Goal: Navigation & Orientation: Find specific page/section

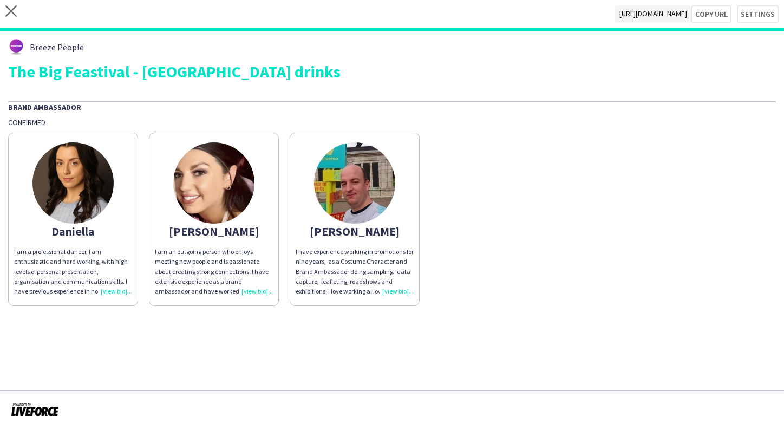
click at [369, 188] on img at bounding box center [354, 182] width 81 height 81
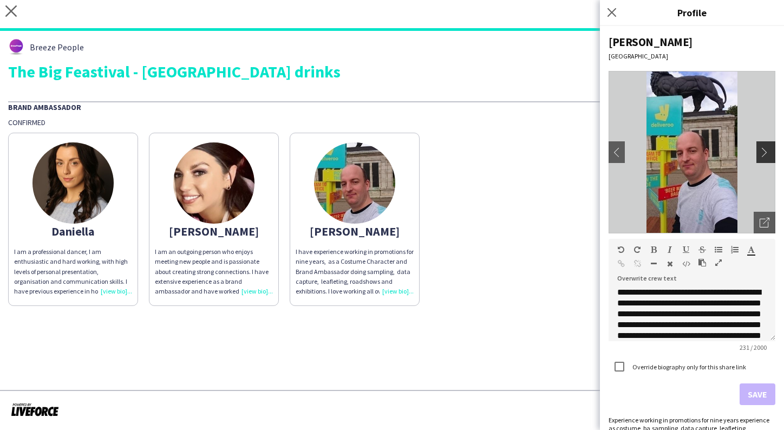
click at [766, 158] on button "chevron-right" at bounding box center [767, 152] width 22 height 22
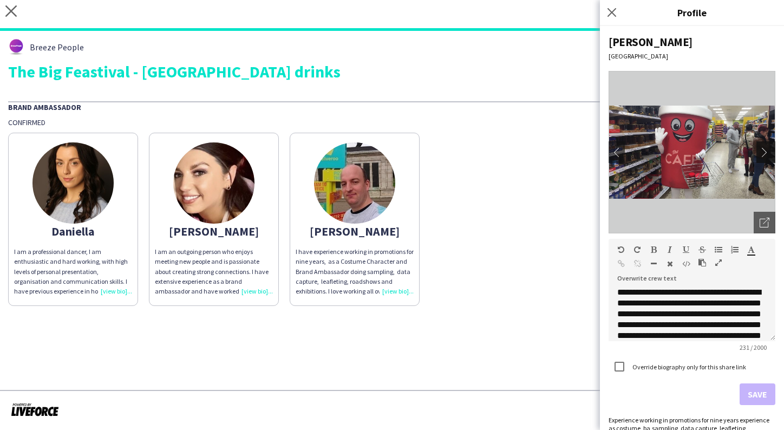
click at [766, 158] on button "chevron-right" at bounding box center [767, 152] width 22 height 22
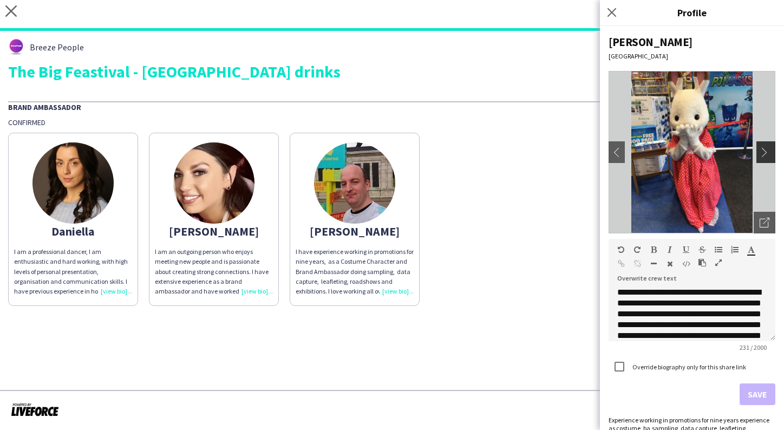
click at [765, 150] on app-icon "chevron-right" at bounding box center [766, 152] width 15 height 10
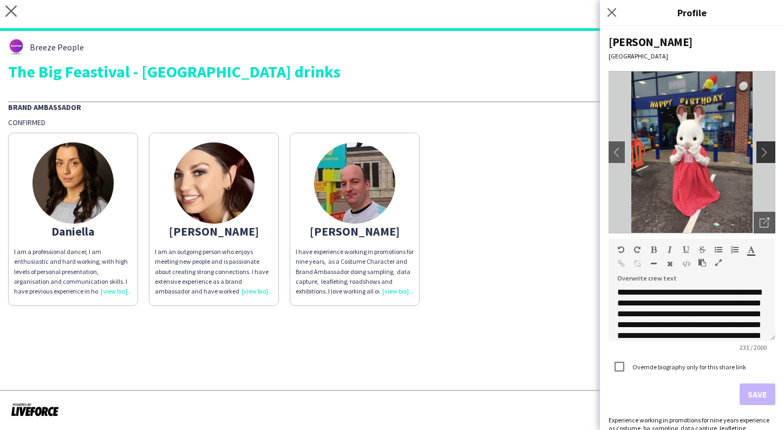
click at [765, 150] on app-icon "chevron-right" at bounding box center [766, 152] width 15 height 10
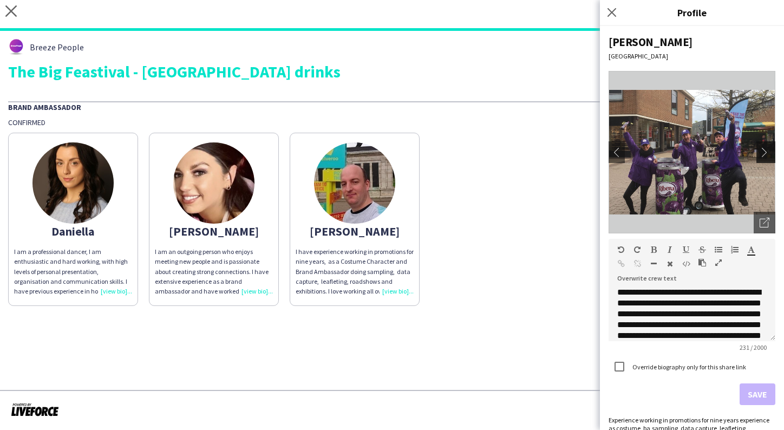
click at [765, 150] on app-icon "chevron-right" at bounding box center [766, 152] width 15 height 10
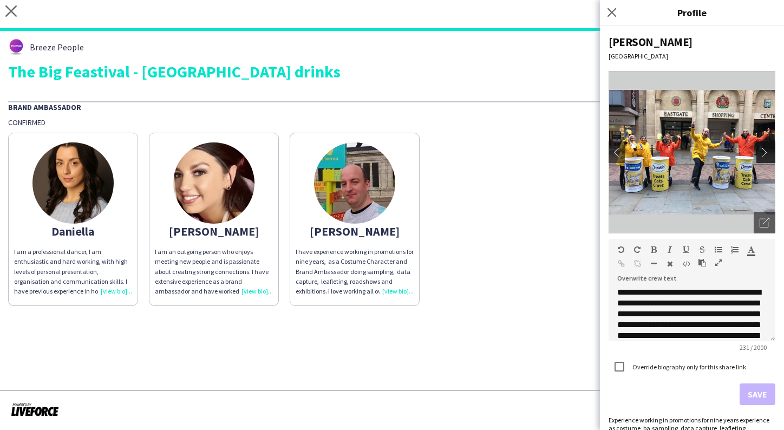
click at [768, 152] on app-icon "chevron-right" at bounding box center [766, 152] width 15 height 10
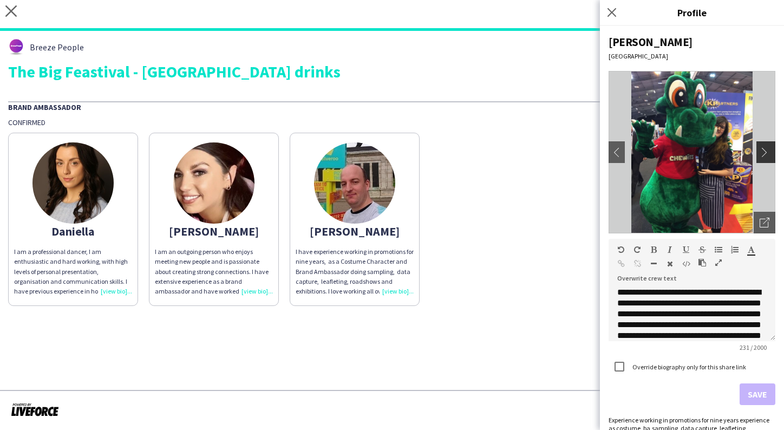
click at [766, 152] on app-icon "chevron-right" at bounding box center [766, 152] width 15 height 10
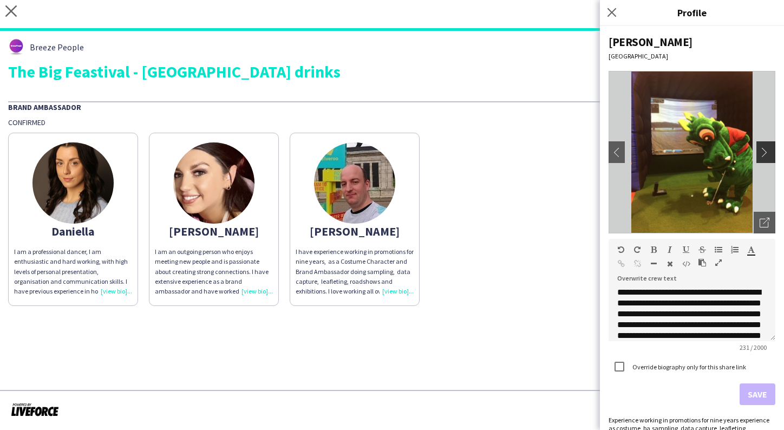
click at [766, 153] on app-icon "chevron-right" at bounding box center [766, 152] width 15 height 10
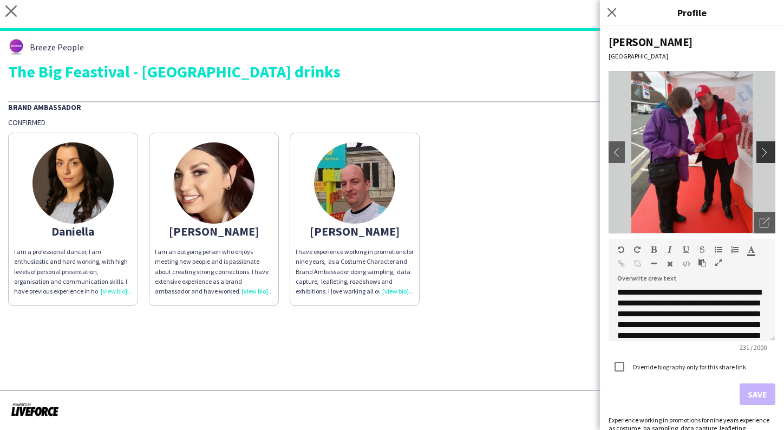
click at [766, 153] on app-icon "chevron-right" at bounding box center [766, 152] width 15 height 10
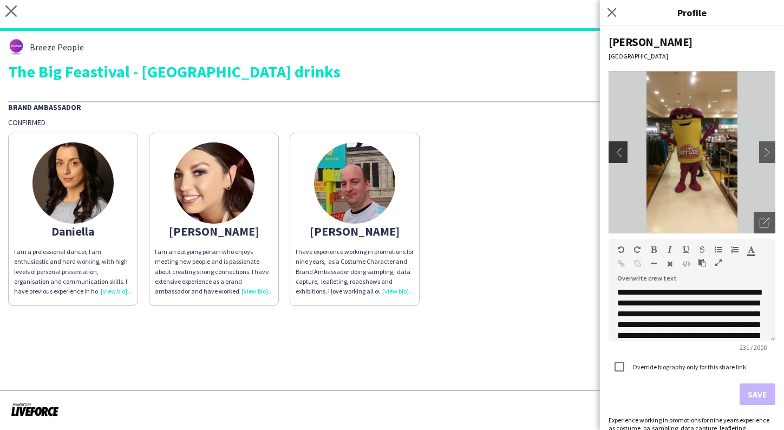
click at [611, 154] on app-icon "chevron-left" at bounding box center [616, 152] width 15 height 10
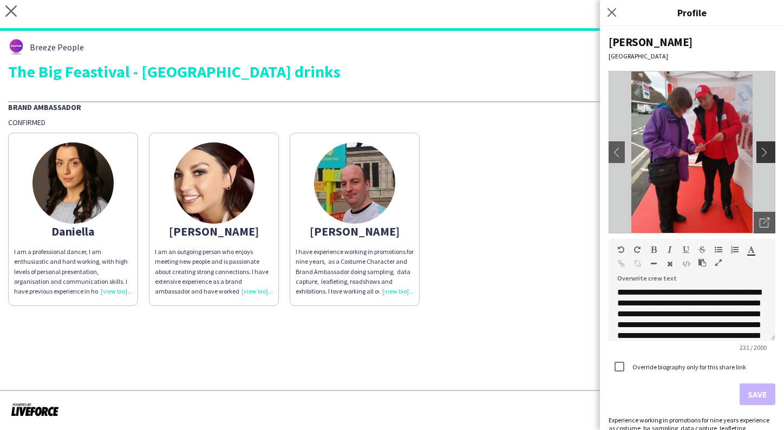
click at [759, 148] on button "chevron-right" at bounding box center [767, 152] width 22 height 22
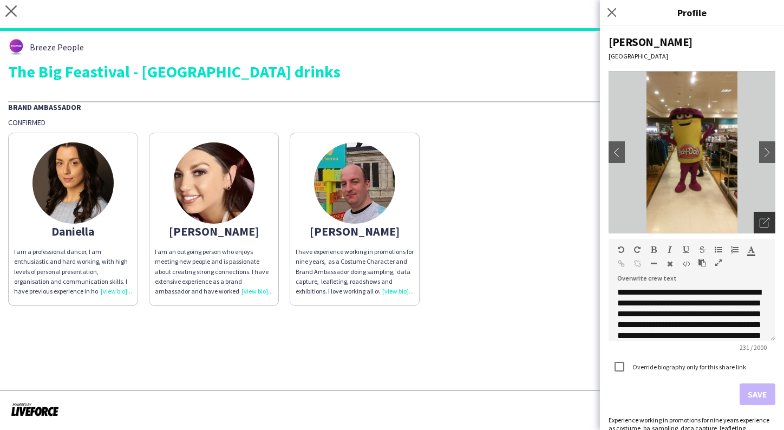
click at [760, 222] on icon "Open photos pop-in" at bounding box center [764, 223] width 10 height 10
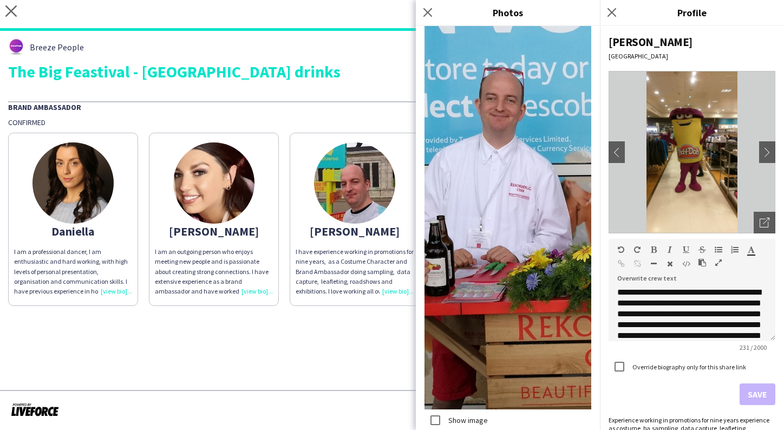
scroll to position [4503, 0]
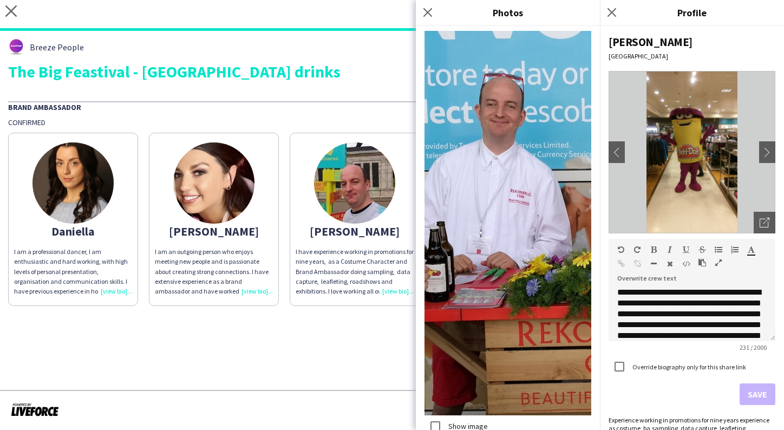
click at [510, 255] on img at bounding box center [507, 223] width 167 height 385
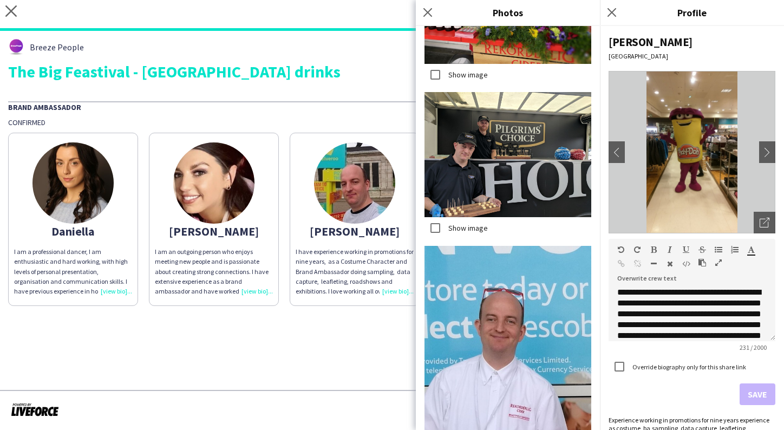
scroll to position [4403, 0]
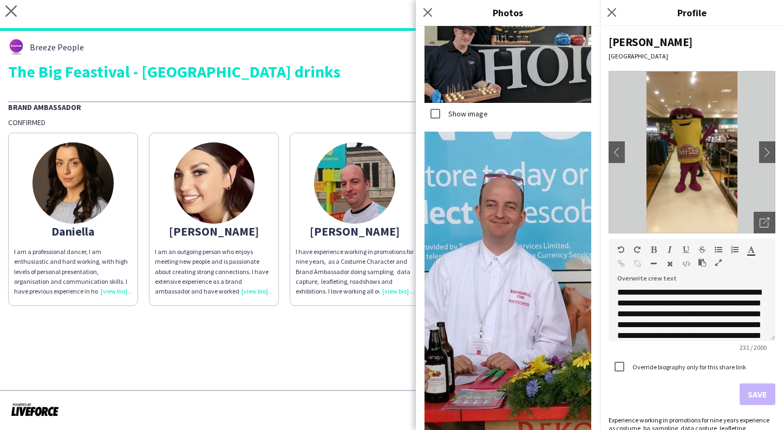
click at [343, 306] on app-share-pages-crew-card "Owen I have experience working in promotions for nine years, as a Costume Chara…" at bounding box center [355, 219] width 130 height 173
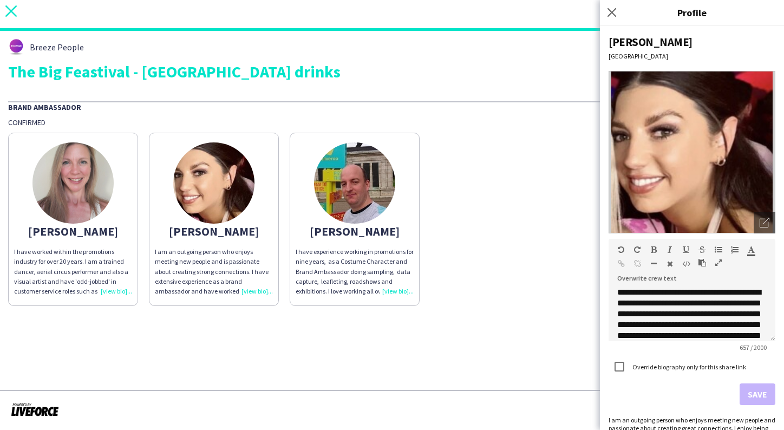
click at [12, 21] on app-icon "close" at bounding box center [10, 13] width 11 height 17
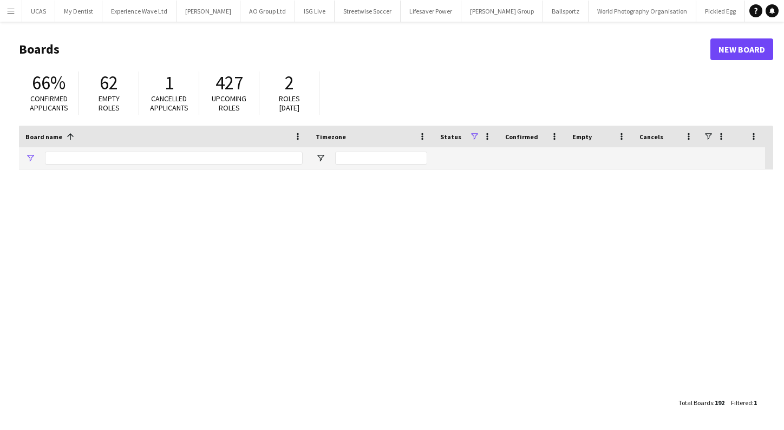
type input "******"
click at [10, 8] on app-icon "Menu" at bounding box center [10, 10] width 9 height 9
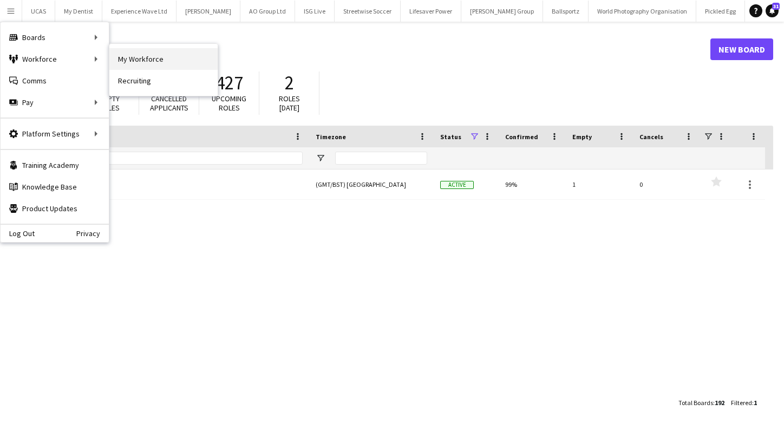
click at [128, 65] on link "My Workforce" at bounding box center [163, 59] width 108 height 22
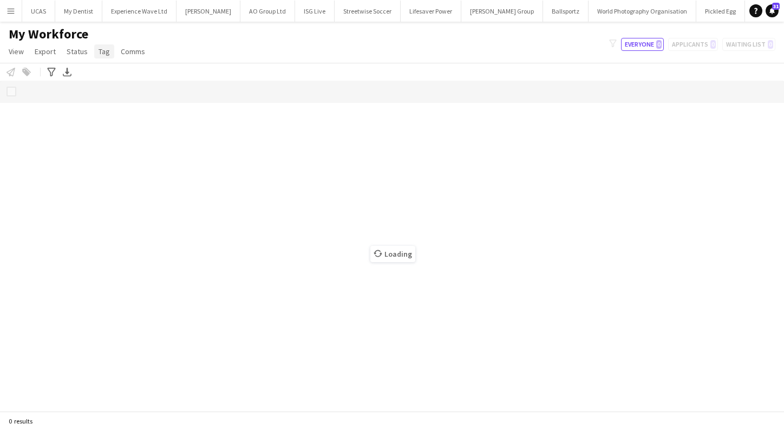
click at [99, 54] on span "Tag" at bounding box center [104, 52] width 11 height 10
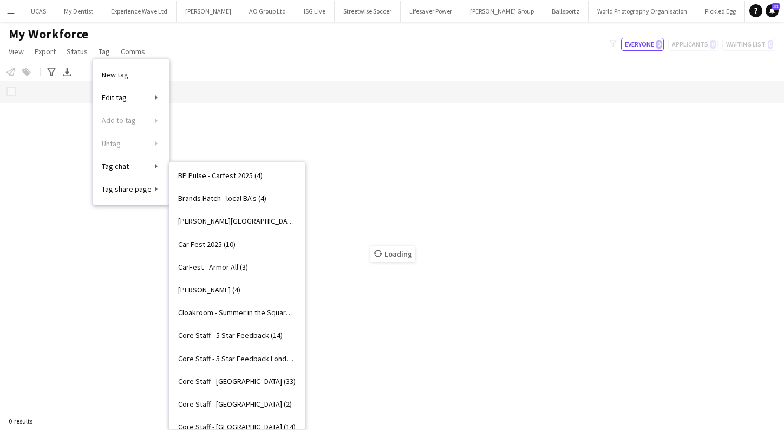
scroll to position [140, 0]
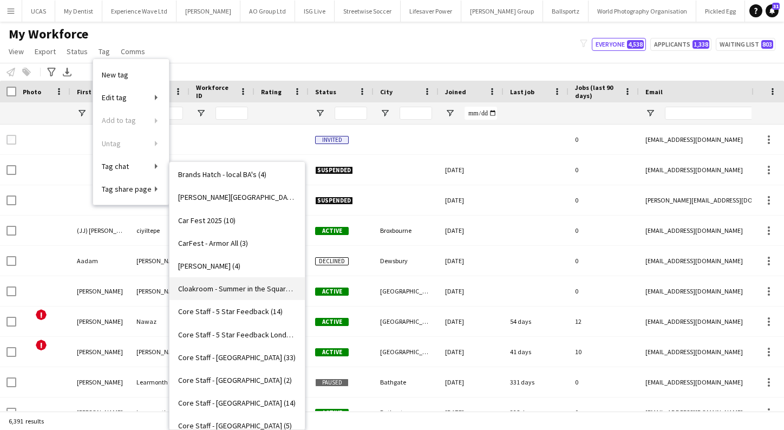
type input "******"
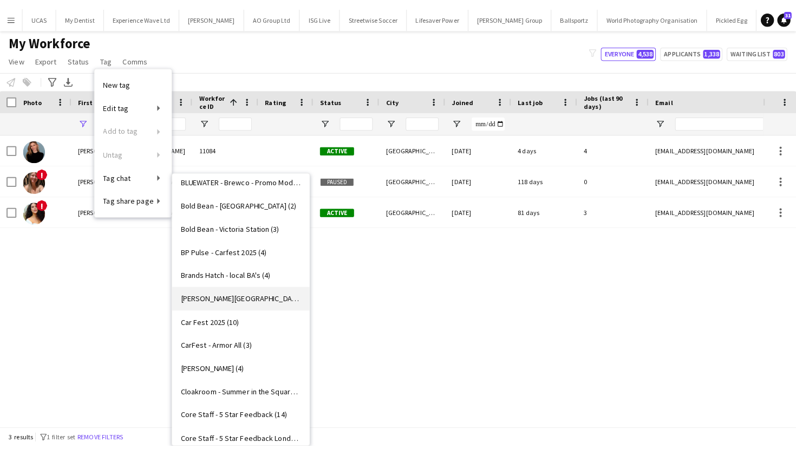
scroll to position [50, 0]
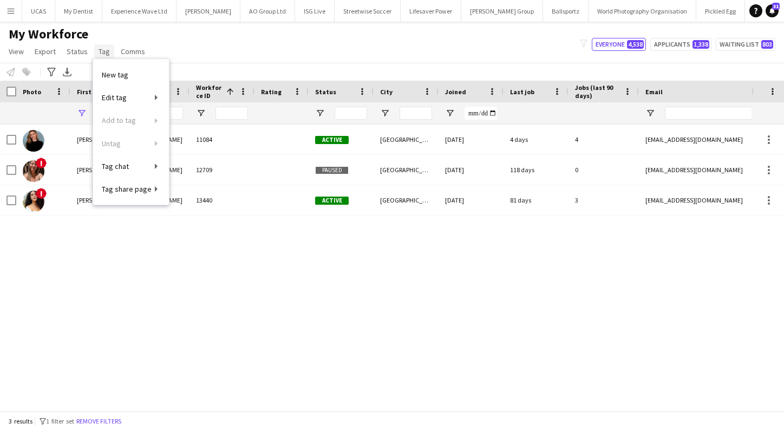
click at [106, 51] on span "Tag" at bounding box center [104, 52] width 11 height 10
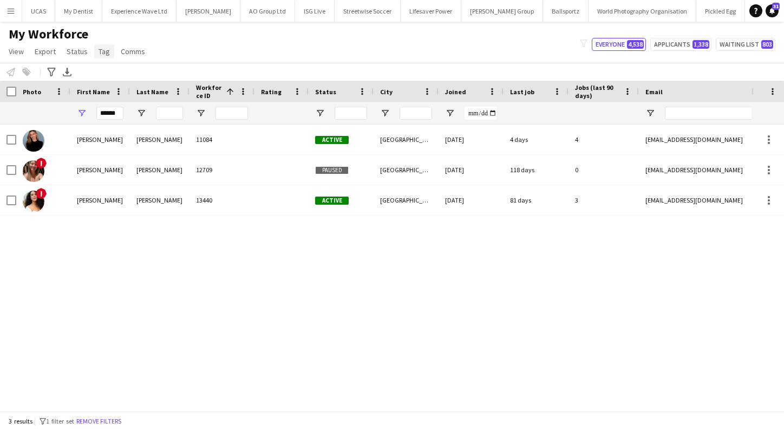
click at [101, 48] on span "Tag" at bounding box center [104, 52] width 11 height 10
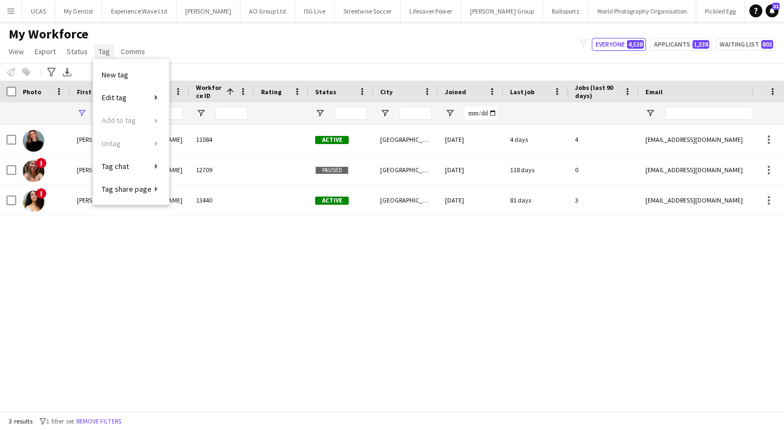
click at [101, 54] on span "Tag" at bounding box center [104, 52] width 11 height 10
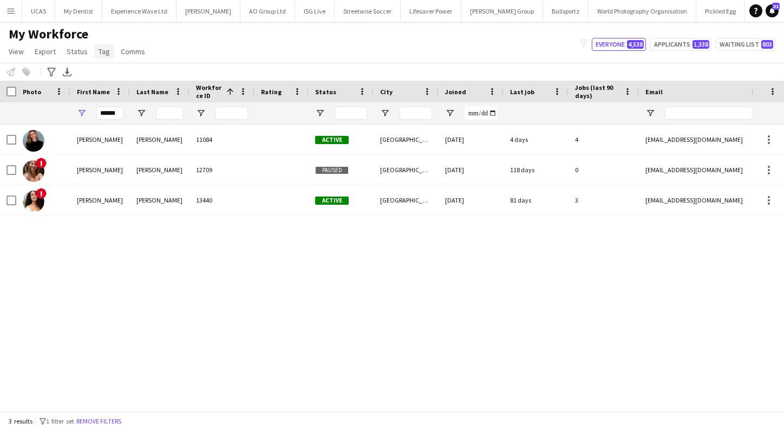
click at [100, 55] on span "Tag" at bounding box center [104, 52] width 11 height 10
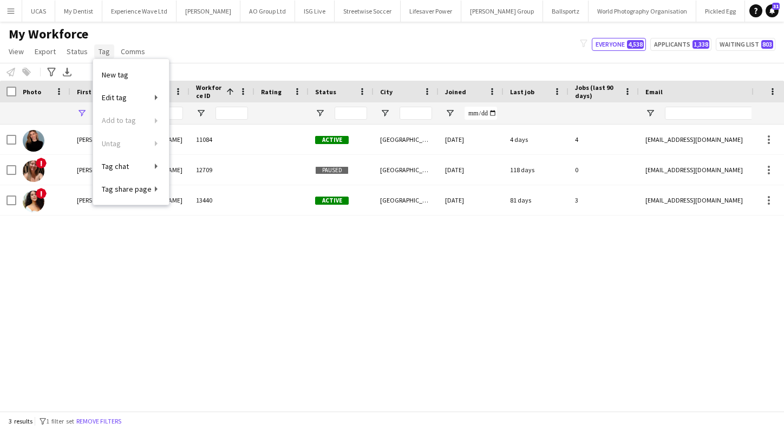
click at [99, 55] on span "Tag" at bounding box center [104, 52] width 11 height 10
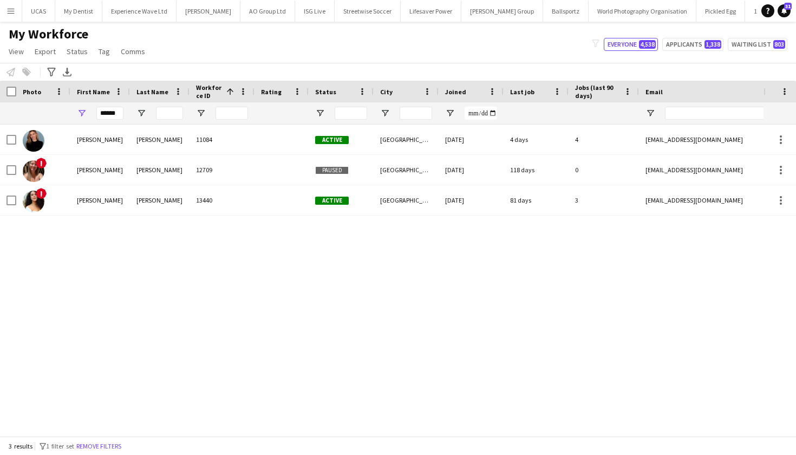
click at [102, 60] on app-page-menu "View Views Default view New view Update view Delete view Edit name Customise vi…" at bounding box center [78, 52] width 156 height 21
click at [101, 51] on span "Tag" at bounding box center [104, 52] width 11 height 10
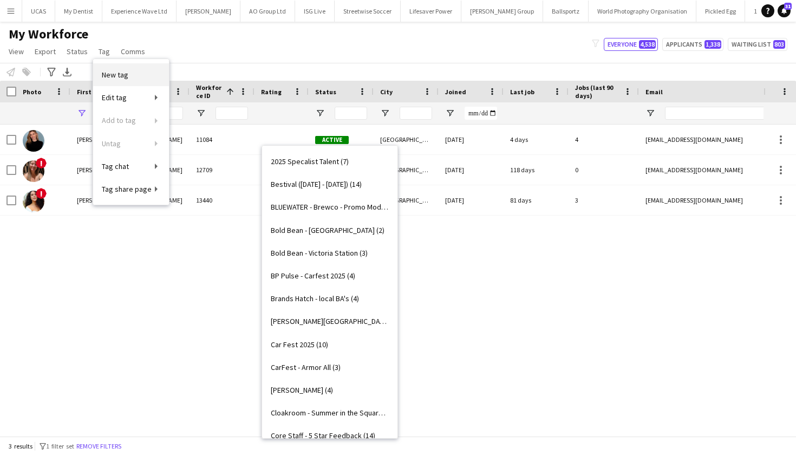
drag, startPoint x: 103, startPoint y: 56, endPoint x: 108, endPoint y: 85, distance: 29.1
click at [108, 63] on app-page-menu "View Views Default view New view Update view Delete view Edit name Customise vi…" at bounding box center [78, 52] width 156 height 21
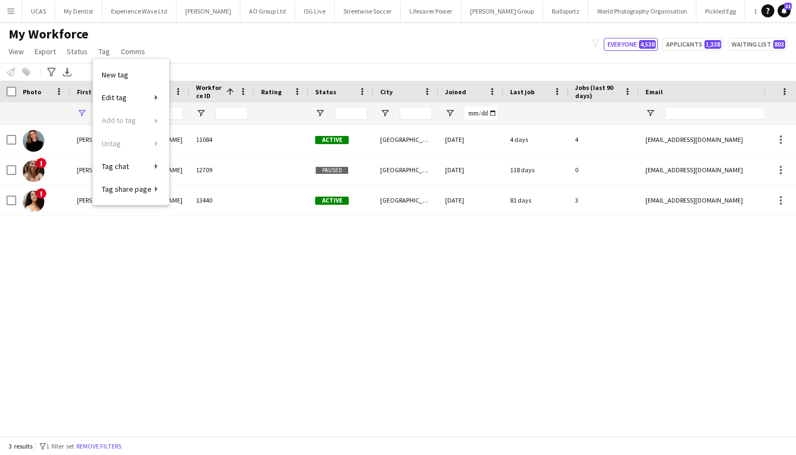
click at [119, 61] on div "New tag Edit tag 2025 Specalist Talent (7) Bestival (31st July - 1st August) (1…" at bounding box center [131, 132] width 76 height 146
click at [11, 14] on app-icon "Menu" at bounding box center [10, 10] width 9 height 9
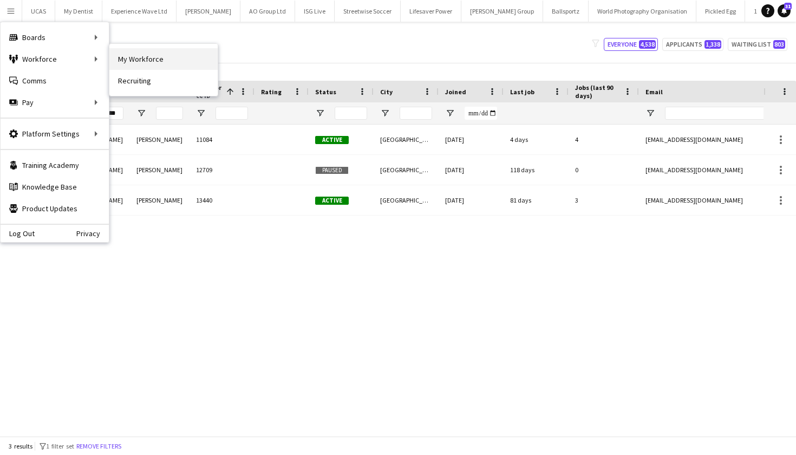
click at [128, 62] on link "My Workforce" at bounding box center [163, 59] width 108 height 22
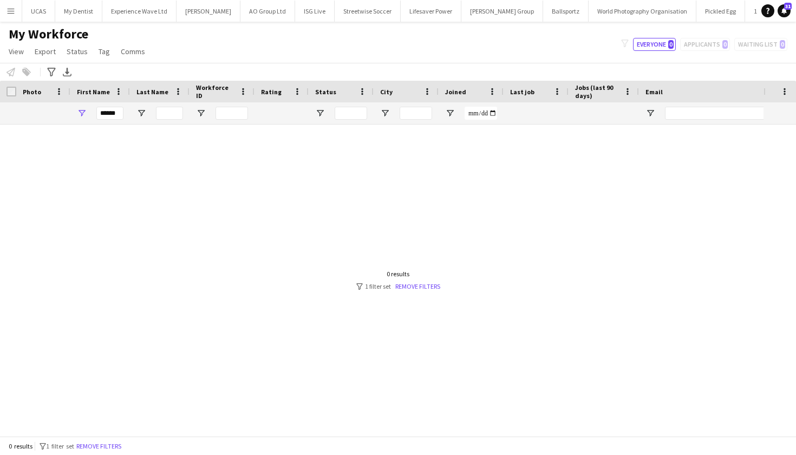
type input "******"
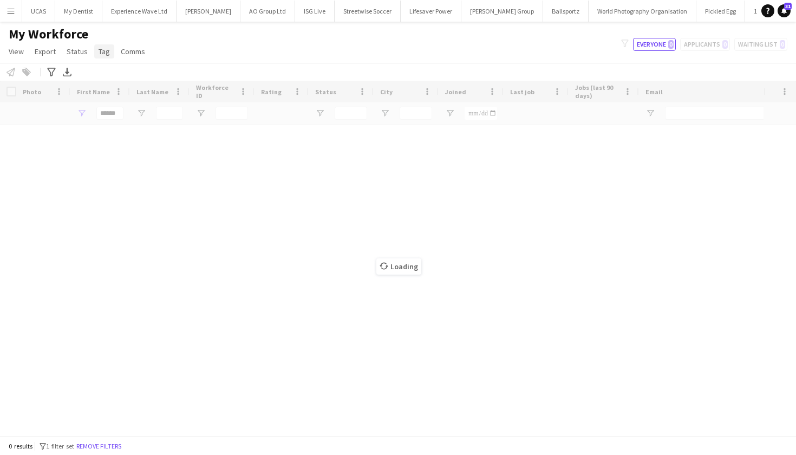
click at [104, 49] on span "Tag" at bounding box center [104, 52] width 11 height 10
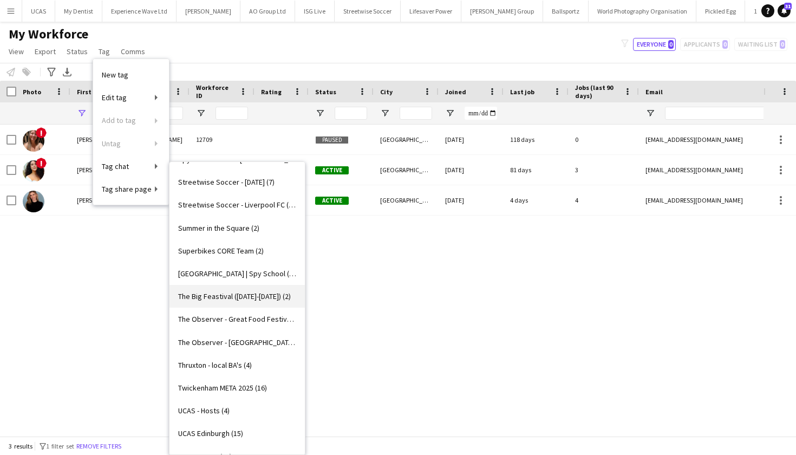
scroll to position [1136, 0]
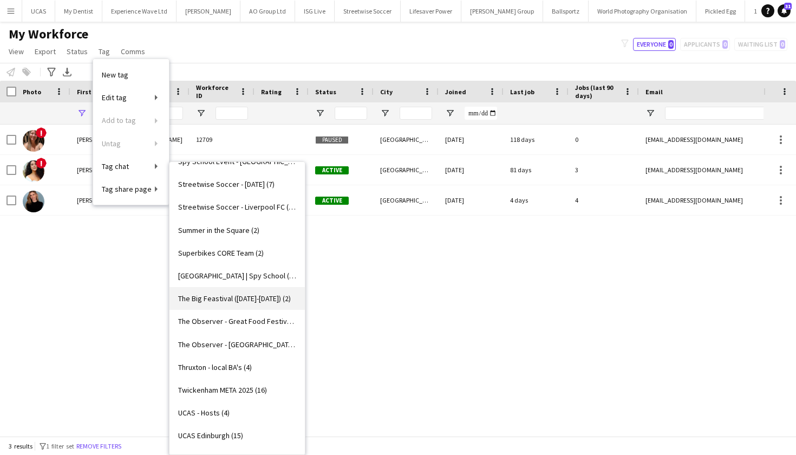
click at [227, 297] on span "The Big Feastival ([DATE]-[DATE]) (2)" at bounding box center [234, 298] width 113 height 10
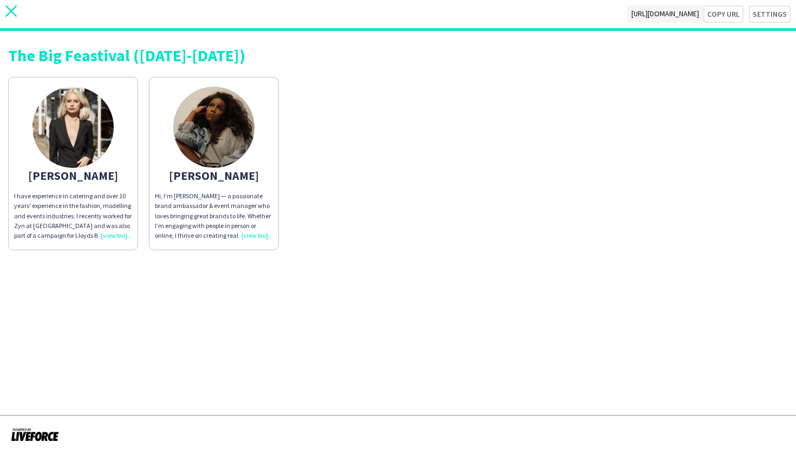
click at [12, 10] on icon at bounding box center [10, 10] width 11 height 11
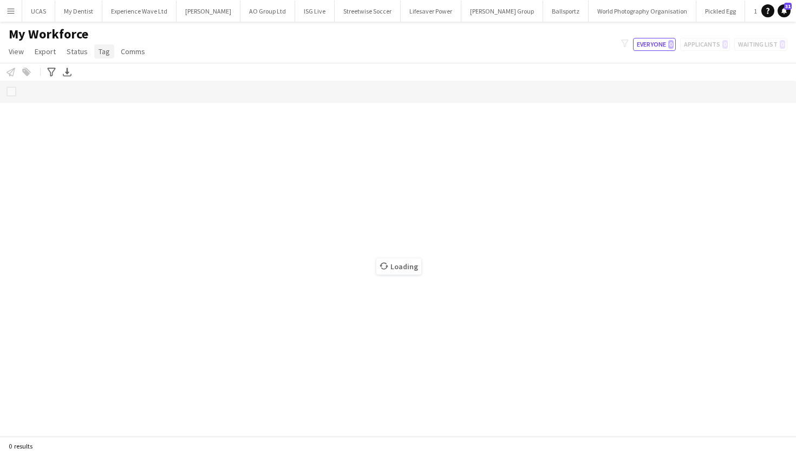
click at [104, 55] on span "Tag" at bounding box center [104, 52] width 11 height 10
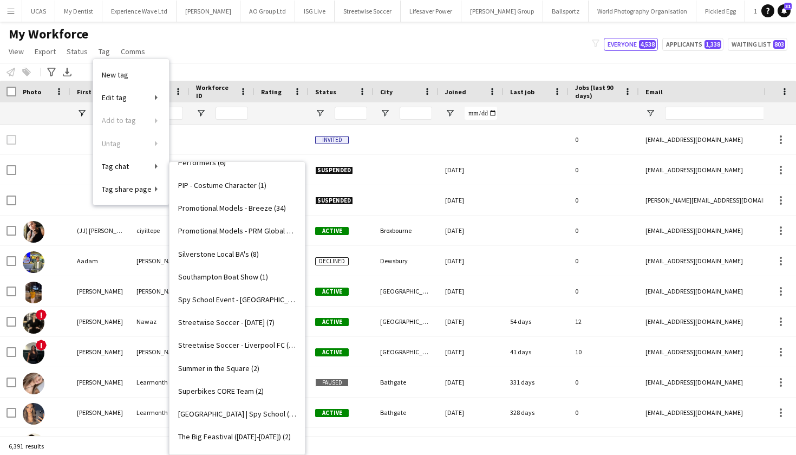
type input "******"
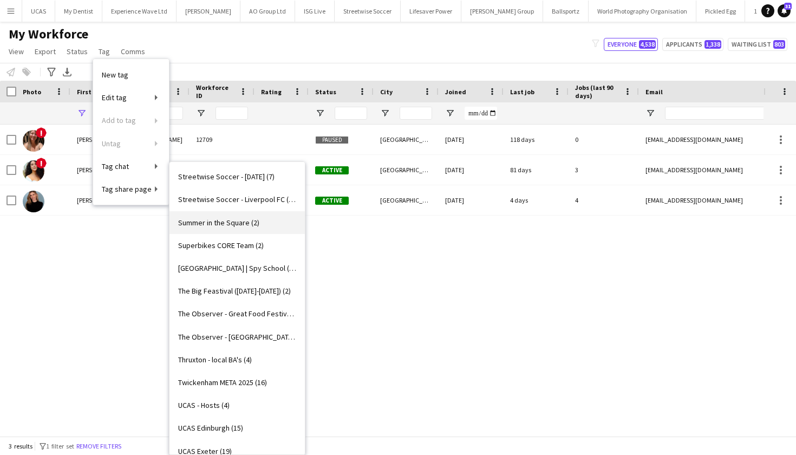
scroll to position [1142, 0]
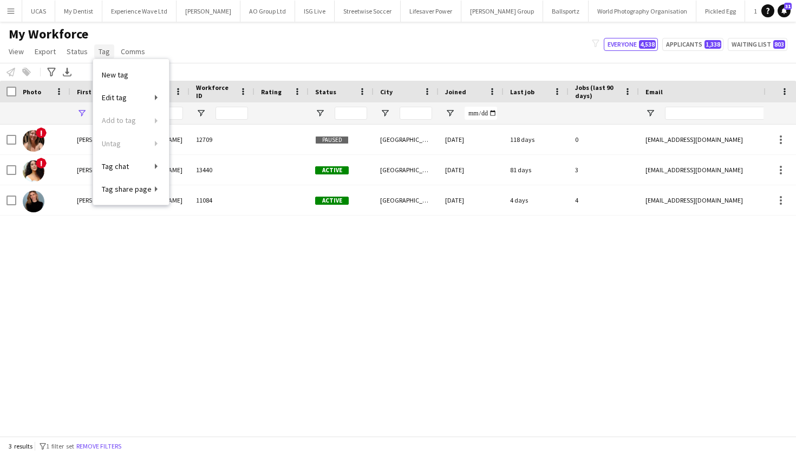
click at [99, 50] on span "Tag" at bounding box center [104, 52] width 11 height 10
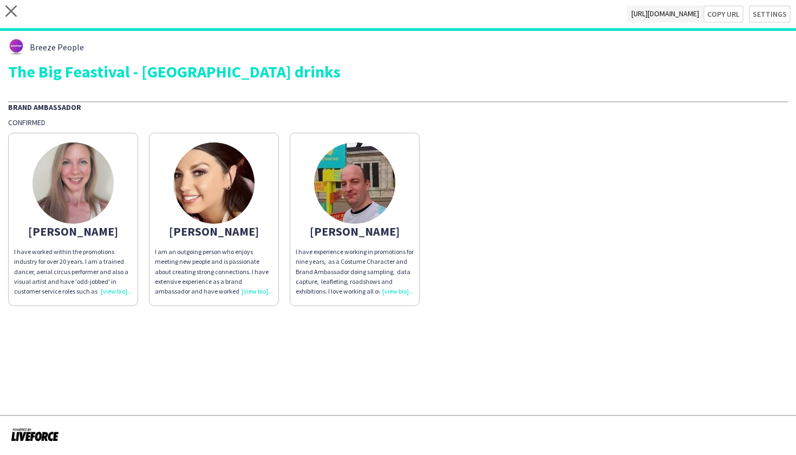
click at [354, 188] on img at bounding box center [354, 182] width 81 height 81
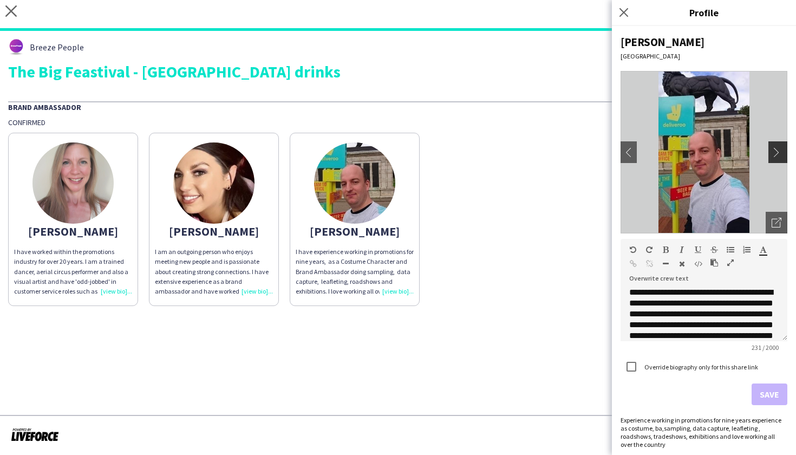
click at [773, 150] on app-icon "chevron-right" at bounding box center [778, 152] width 15 height 10
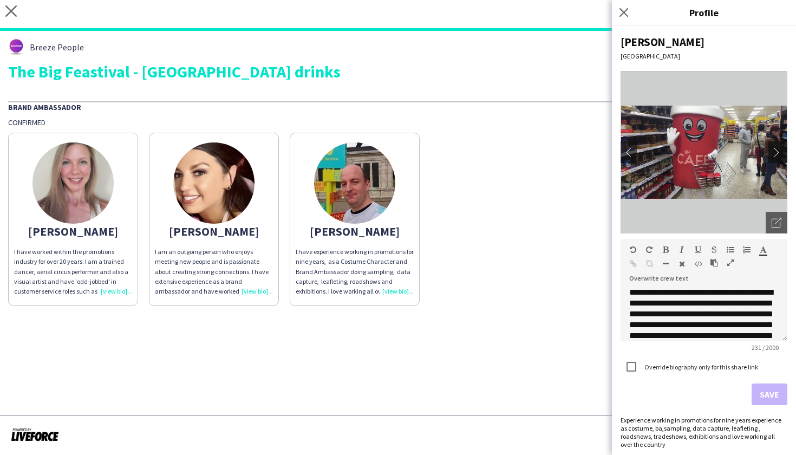
click at [773, 150] on app-icon "chevron-right" at bounding box center [778, 152] width 15 height 10
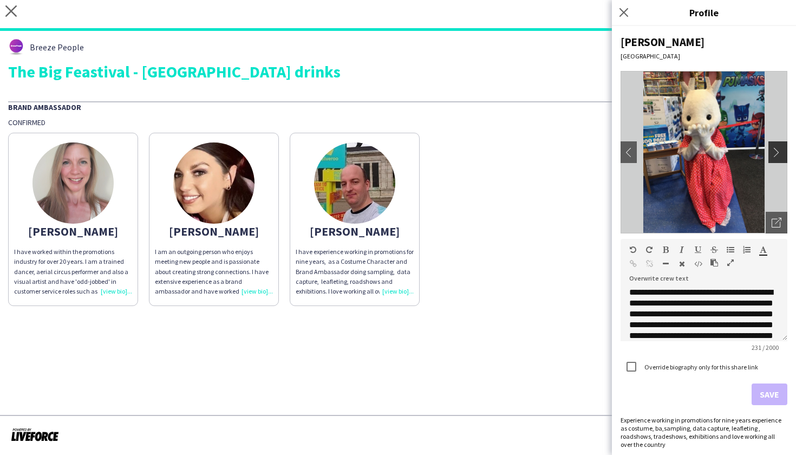
click at [773, 150] on app-icon "chevron-right" at bounding box center [778, 152] width 15 height 10
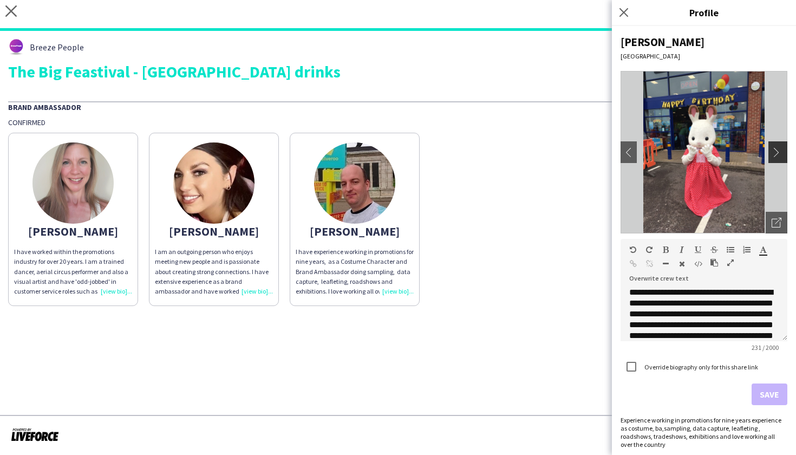
click at [776, 154] on app-icon "chevron-right" at bounding box center [778, 152] width 15 height 10
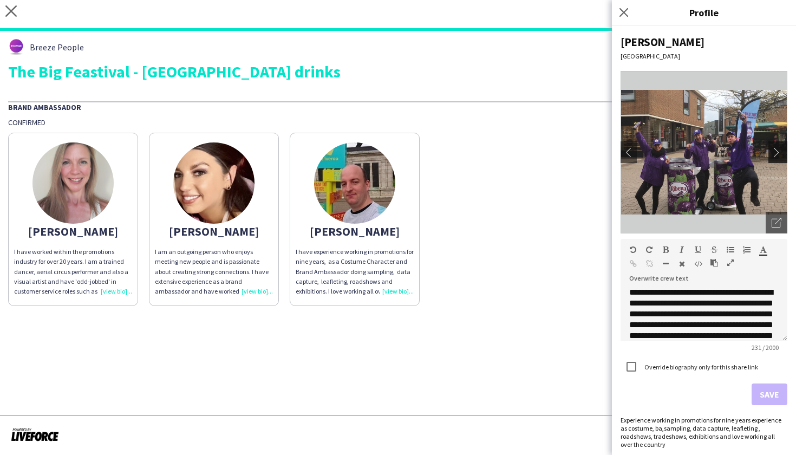
click at [776, 154] on app-icon "chevron-right" at bounding box center [778, 152] width 15 height 10
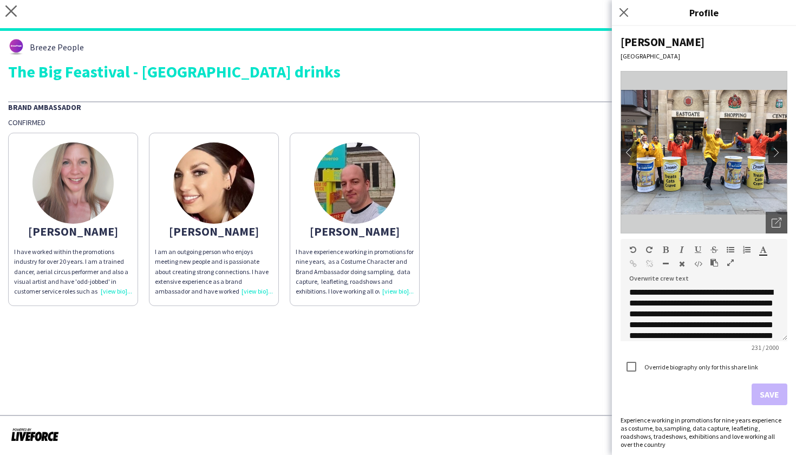
click at [776, 155] on app-icon "chevron-right" at bounding box center [778, 152] width 15 height 10
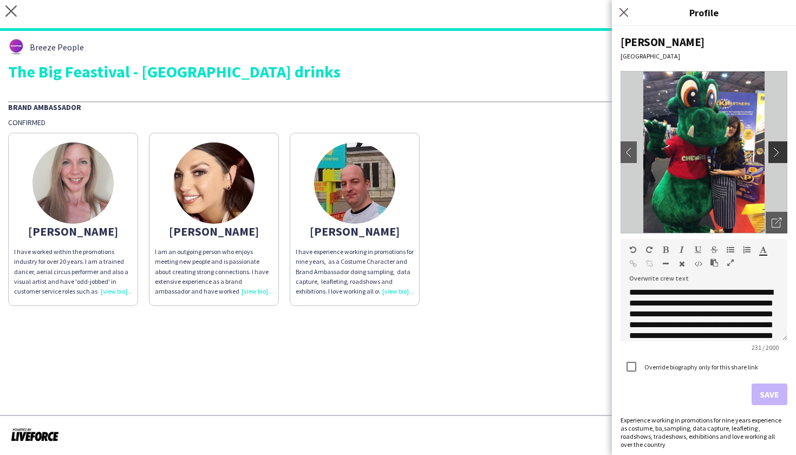
click at [776, 155] on app-icon "chevron-right" at bounding box center [778, 152] width 15 height 10
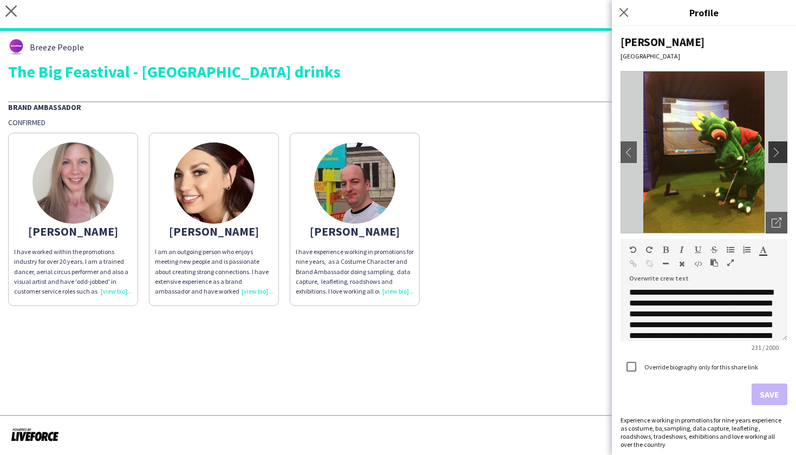
click at [776, 155] on app-icon "chevron-right" at bounding box center [778, 152] width 15 height 10
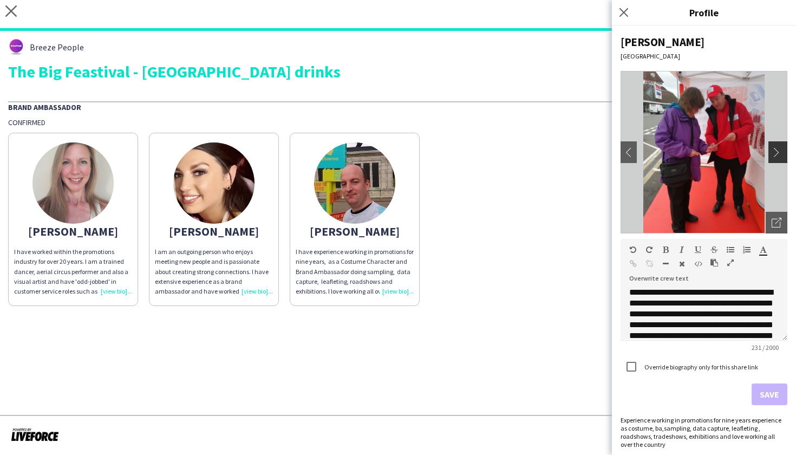
click at [776, 155] on app-icon "chevron-right" at bounding box center [778, 152] width 15 height 10
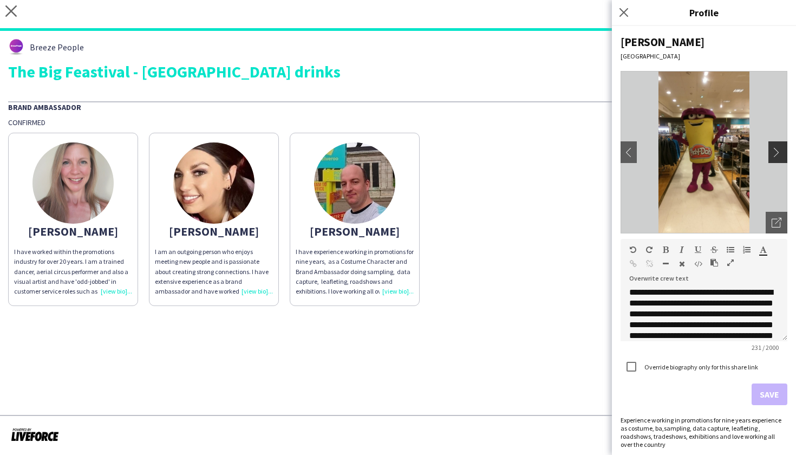
click at [776, 155] on app-icon "chevron-right" at bounding box center [778, 152] width 15 height 10
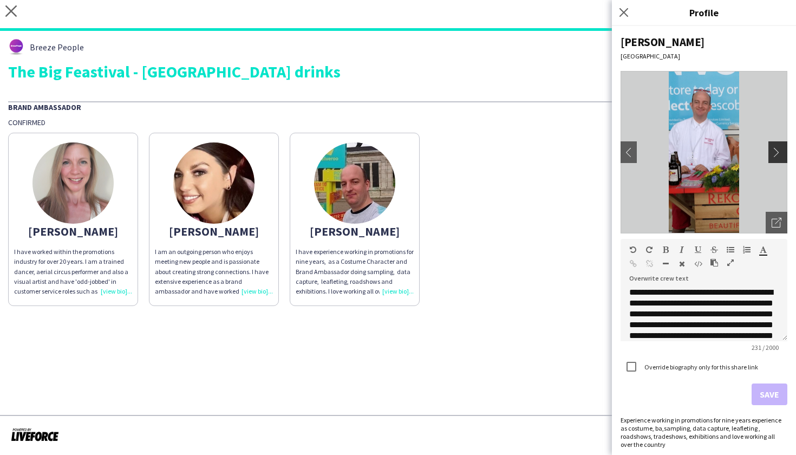
click at [776, 155] on app-icon "chevron-right" at bounding box center [778, 152] width 15 height 10
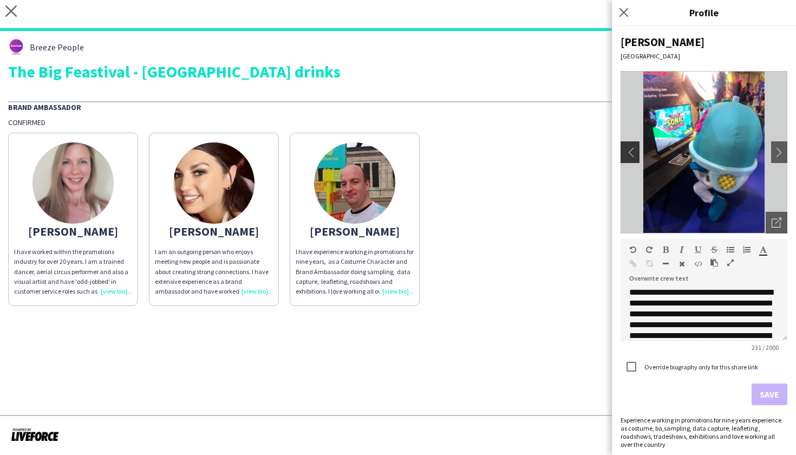
click at [633, 152] on app-icon "chevron-left" at bounding box center [628, 152] width 15 height 10
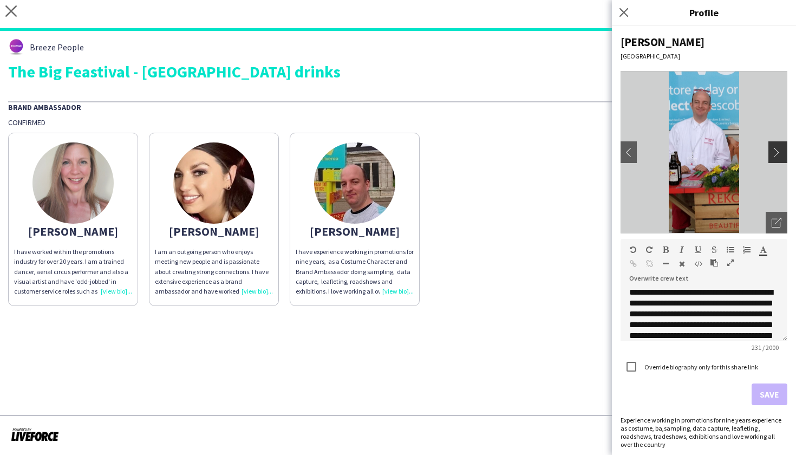
click at [775, 153] on app-icon "chevron-right" at bounding box center [778, 152] width 15 height 10
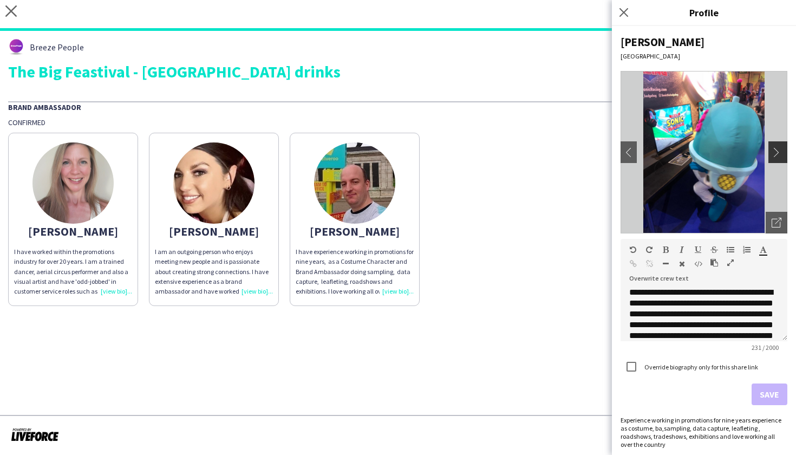
click at [775, 152] on app-icon "chevron-right" at bounding box center [778, 152] width 15 height 10
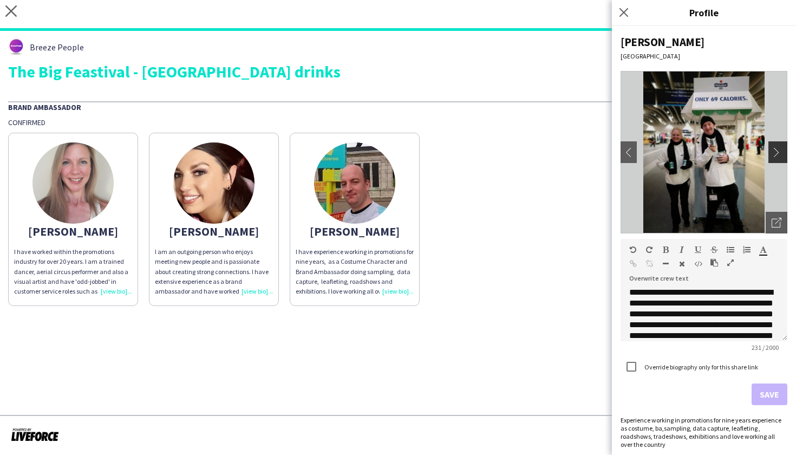
click at [775, 152] on app-icon "chevron-right" at bounding box center [778, 152] width 15 height 10
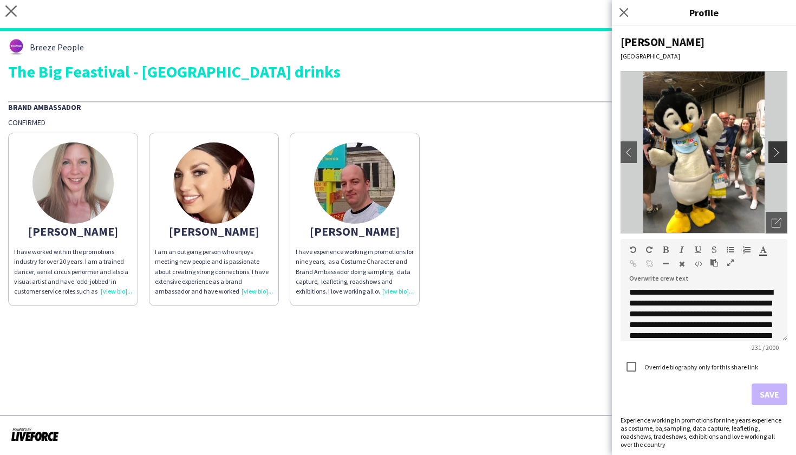
click at [775, 152] on app-icon "chevron-right" at bounding box center [778, 152] width 15 height 10
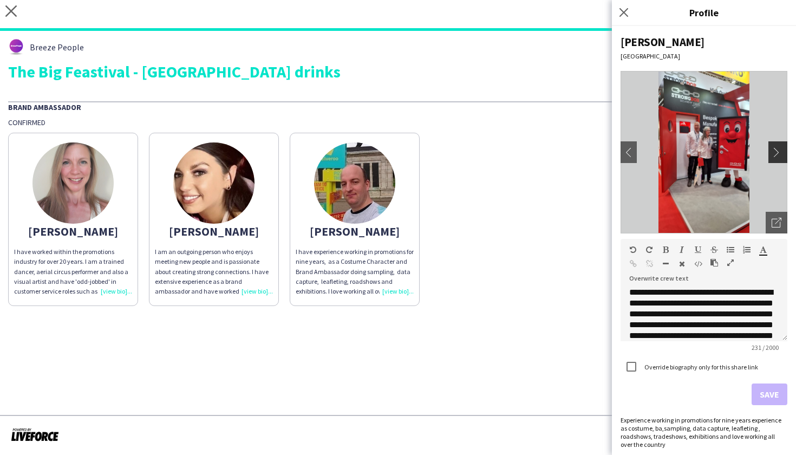
click at [775, 152] on app-icon "chevron-right" at bounding box center [778, 152] width 15 height 10
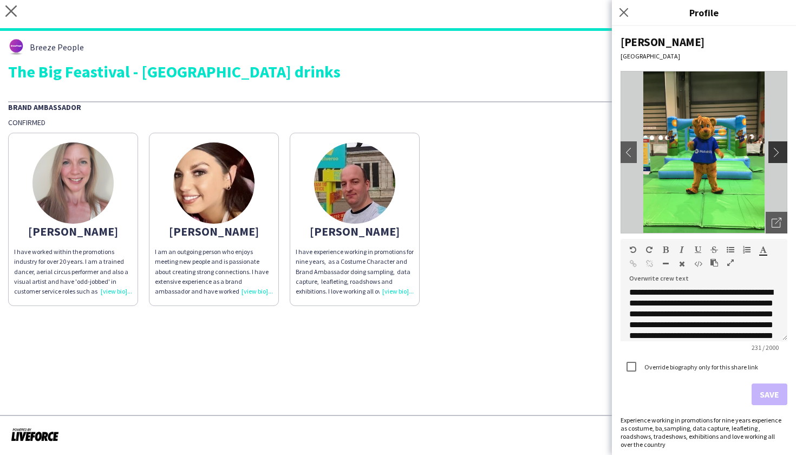
click at [775, 153] on app-icon "chevron-right" at bounding box center [778, 152] width 15 height 10
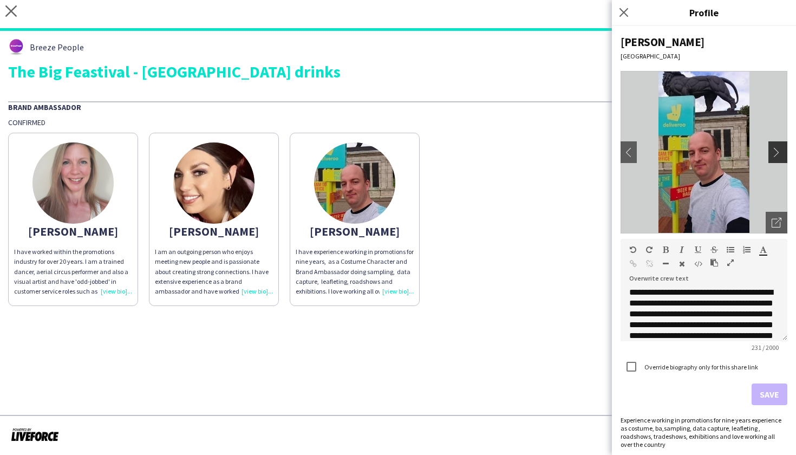
click at [775, 153] on app-icon "chevron-right" at bounding box center [778, 152] width 15 height 10
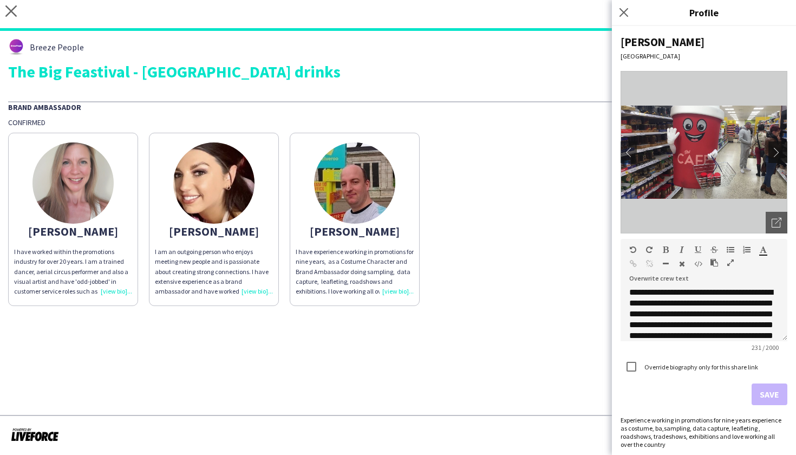
click at [775, 153] on app-icon "chevron-right" at bounding box center [778, 152] width 15 height 10
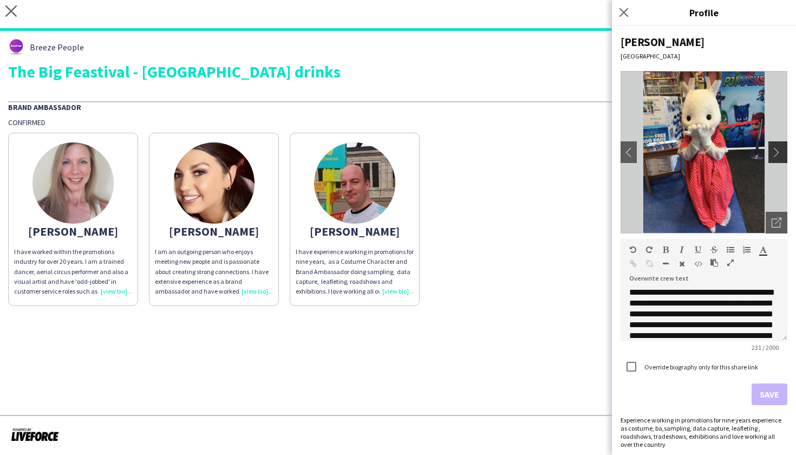
click at [775, 153] on app-icon "chevron-right" at bounding box center [778, 152] width 15 height 10
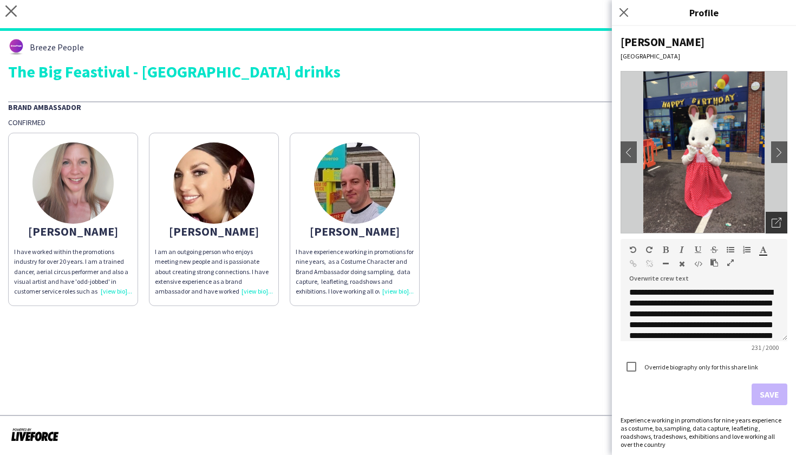
click at [783, 222] on div "Open photos pop-in" at bounding box center [776, 223] width 22 height 22
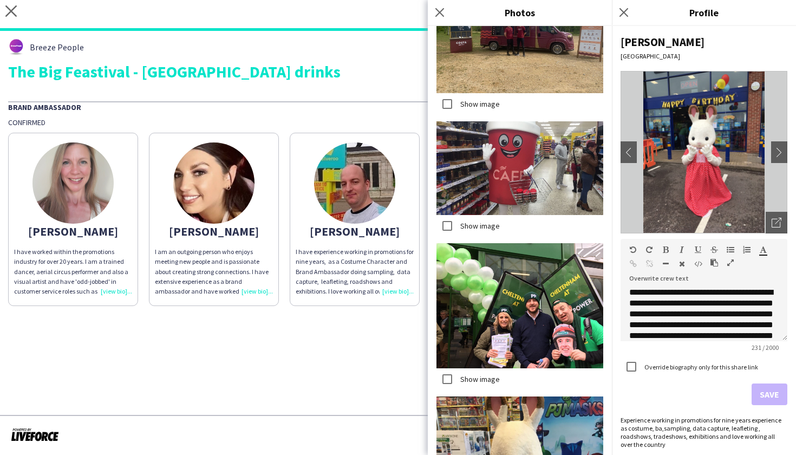
scroll to position [304, 0]
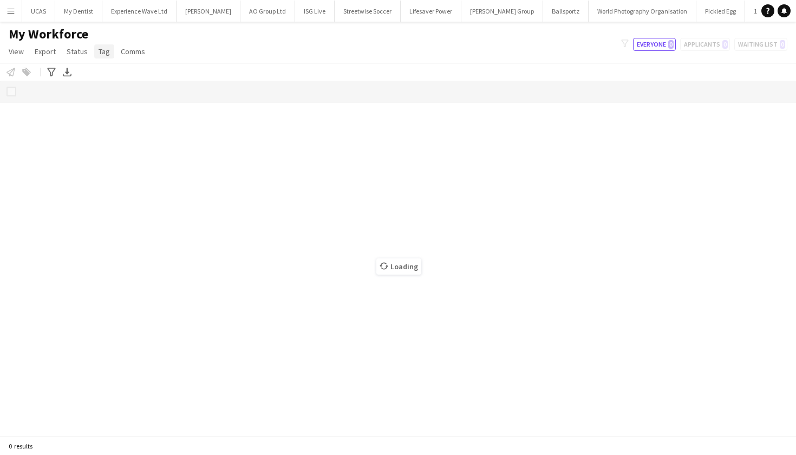
click at [105, 53] on span "Tag" at bounding box center [104, 52] width 11 height 10
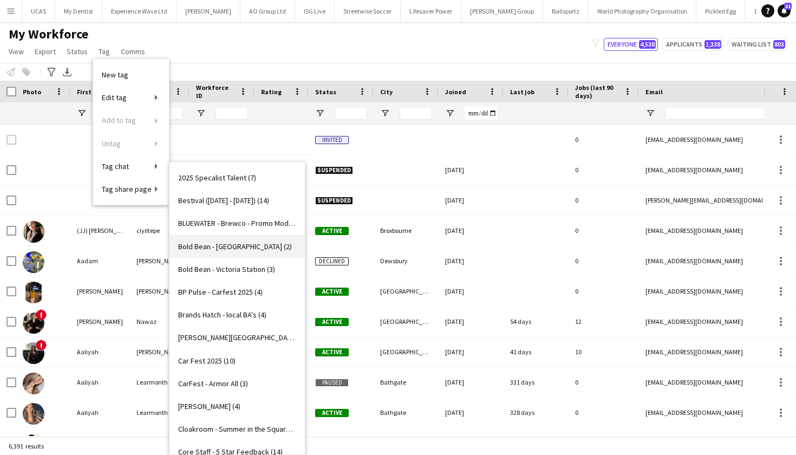
type input "******"
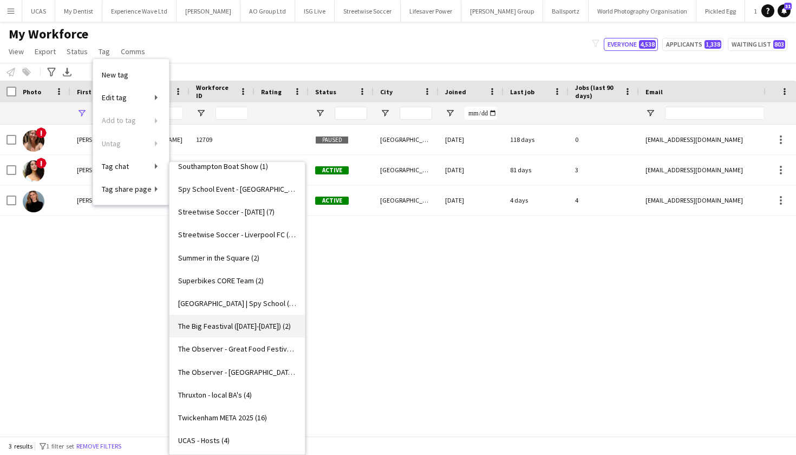
scroll to position [1107, 0]
